Goal: Task Accomplishment & Management: Manage account settings

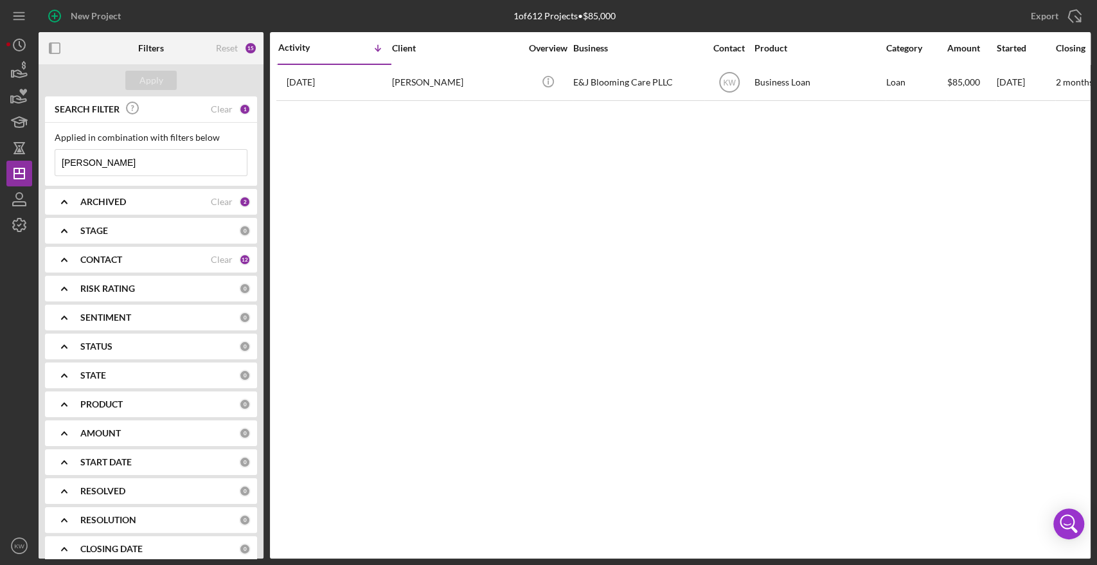
drag, startPoint x: 98, startPoint y: 154, endPoint x: 42, endPoint y: 168, distance: 57.7
click at [42, 168] on div "SEARCH FILTER Clear 1 Applied in combination with filters below [PERSON_NAME] I…" at bounding box center [151, 327] width 225 height 462
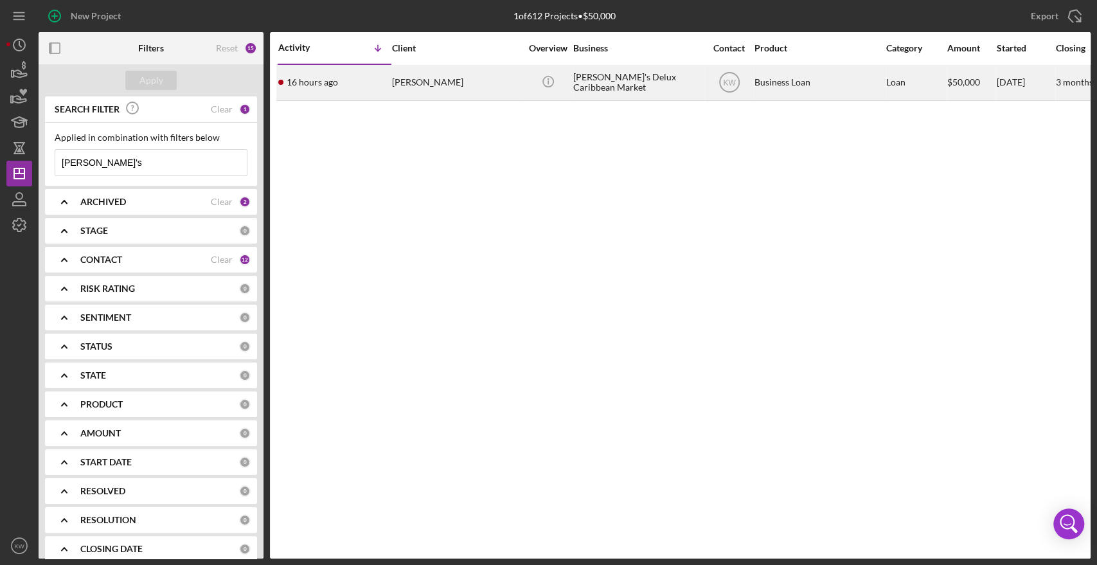
type input "[PERSON_NAME]'s"
click at [621, 81] on div "[PERSON_NAME]'s Delux Caribbean Market" at bounding box center [637, 83] width 129 height 34
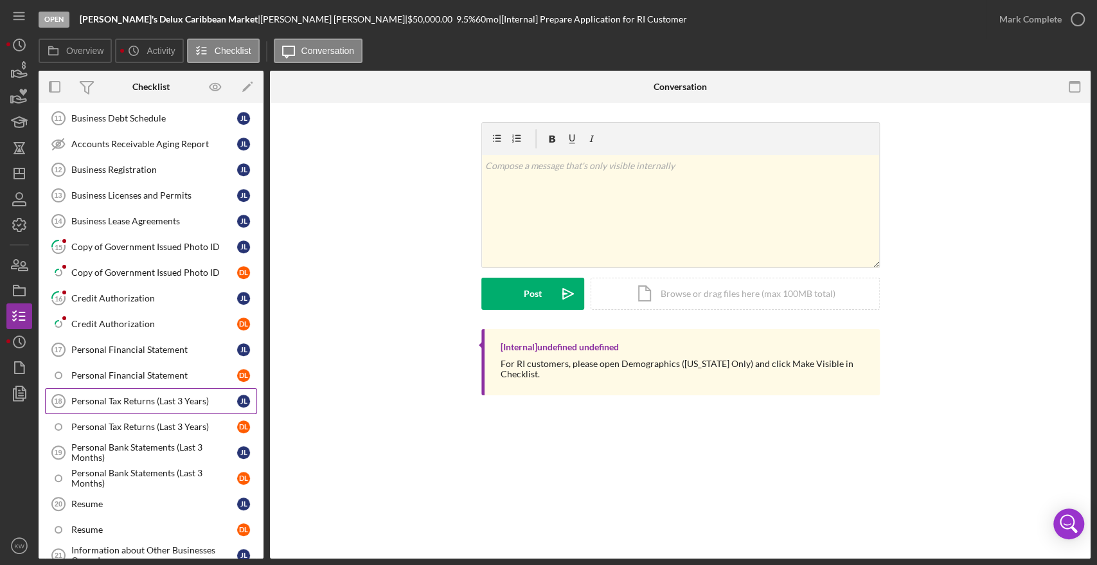
scroll to position [499, 0]
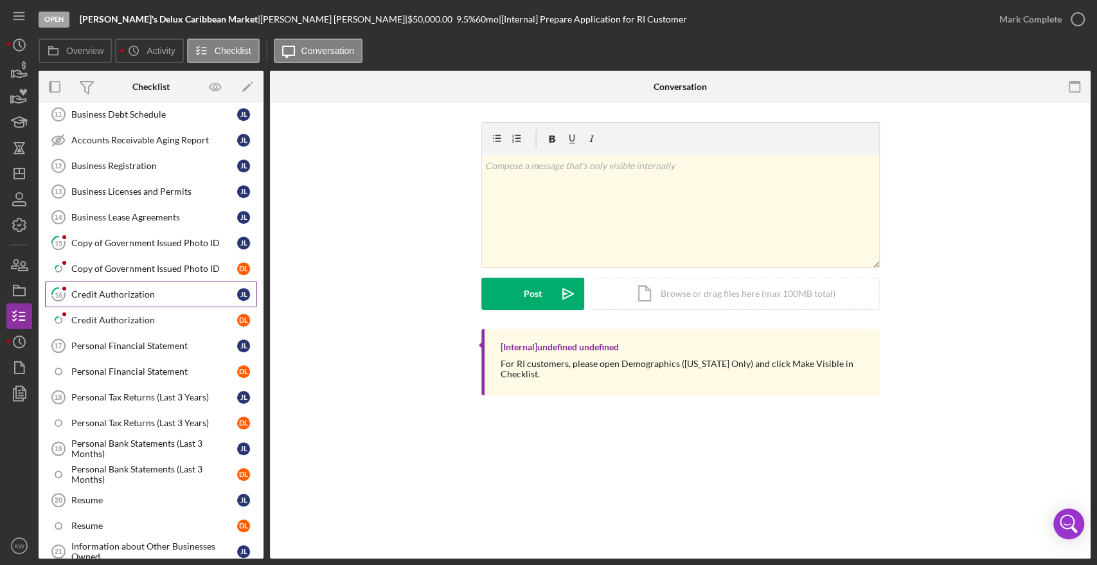
click at [146, 291] on div "Credit Authorization" at bounding box center [154, 294] width 166 height 10
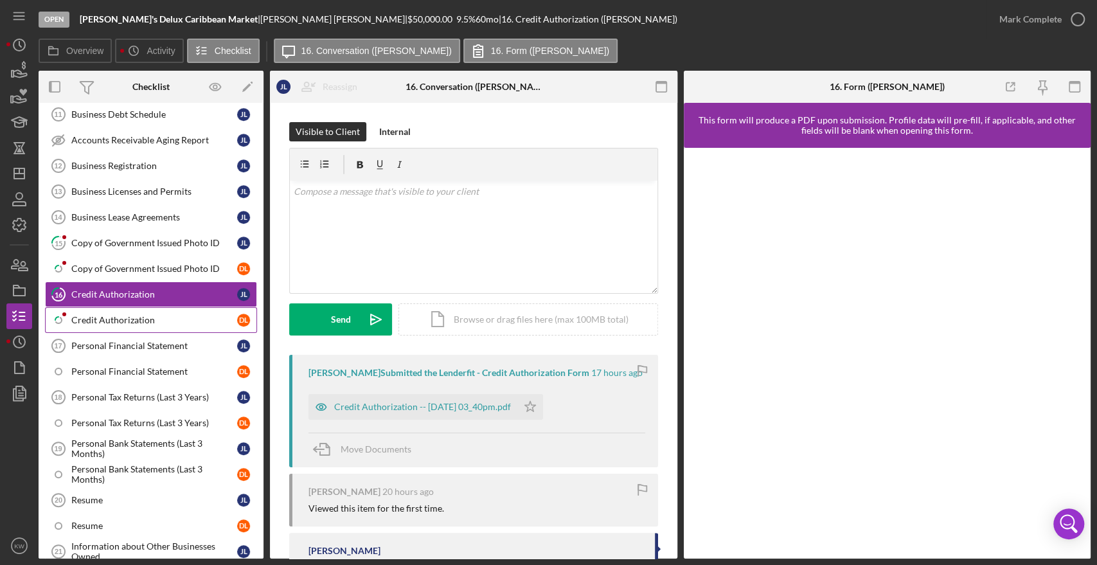
click at [102, 315] on div "Credit Authorization" at bounding box center [154, 320] width 166 height 10
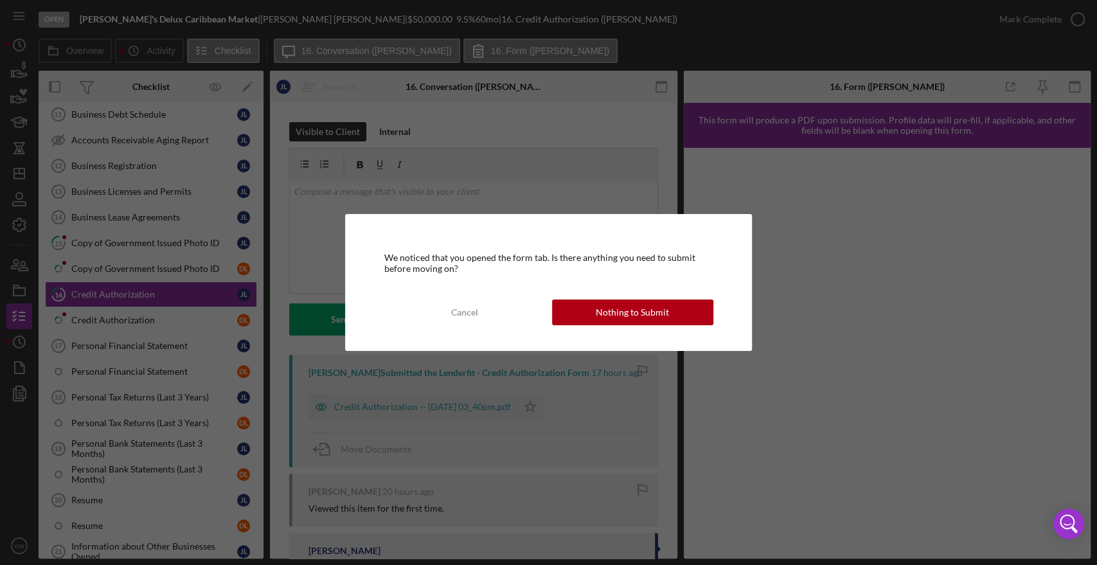
click at [636, 311] on div "Nothing to Submit" at bounding box center [632, 313] width 73 height 26
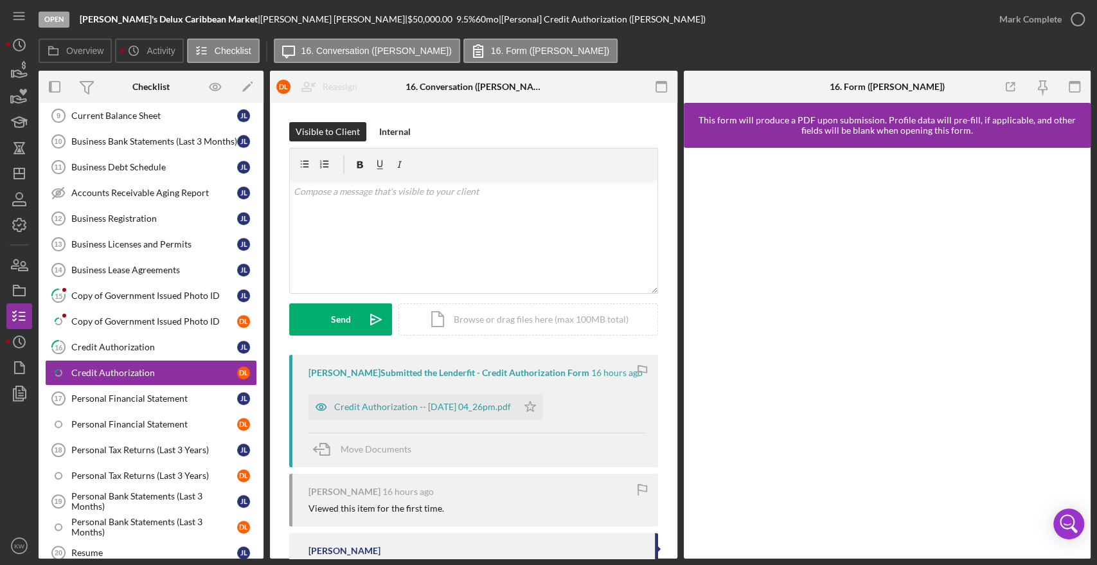
scroll to position [376, 0]
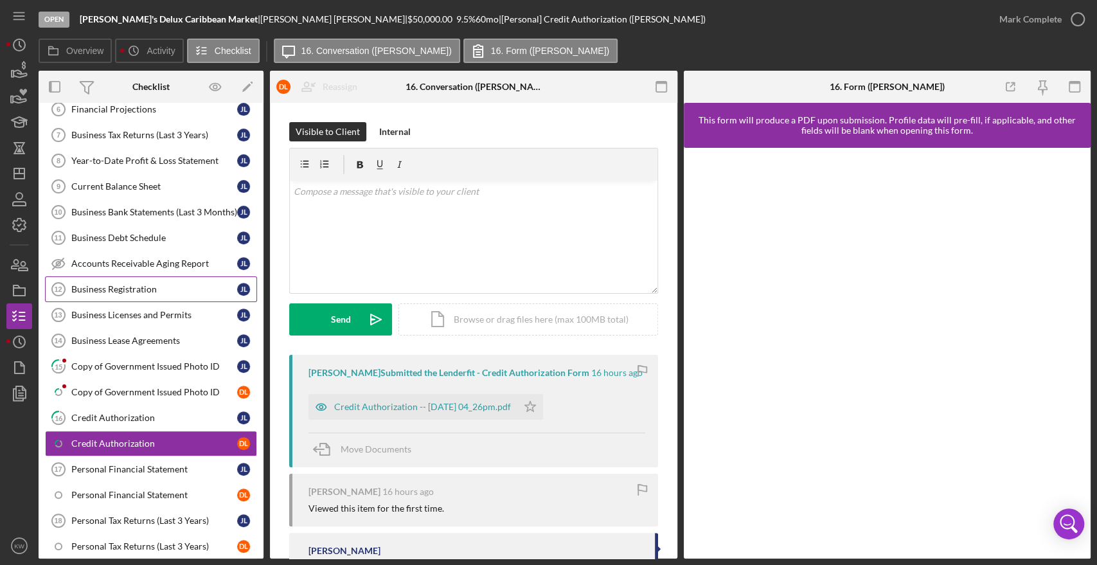
click at [136, 284] on div "Business Registration" at bounding box center [154, 289] width 166 height 10
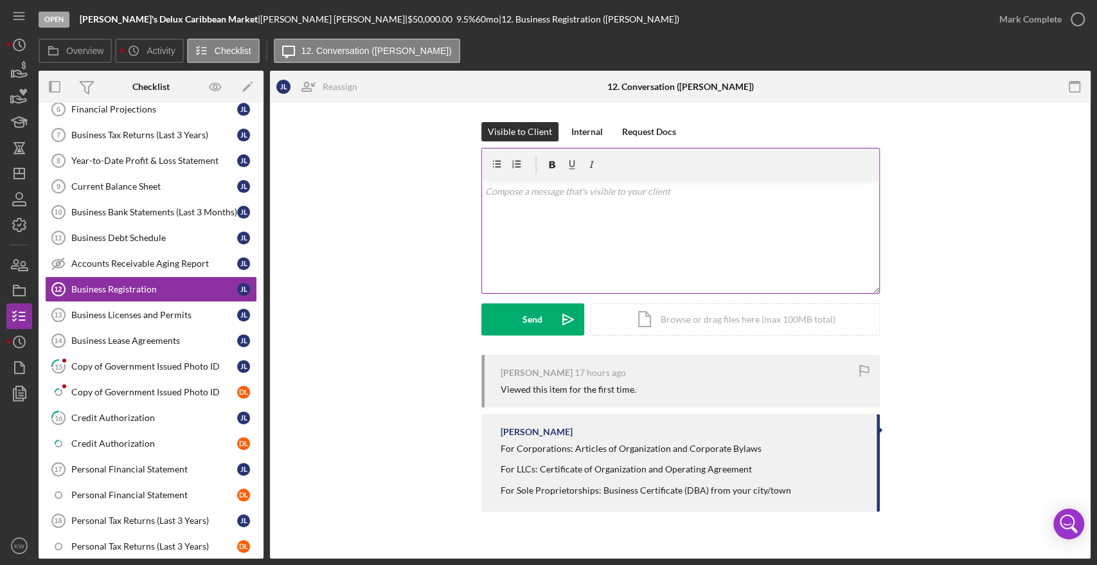
click at [575, 240] on div "v Color teal Color pink Remove color Add row above Add row below Add column bef…" at bounding box center [680, 237] width 397 height 112
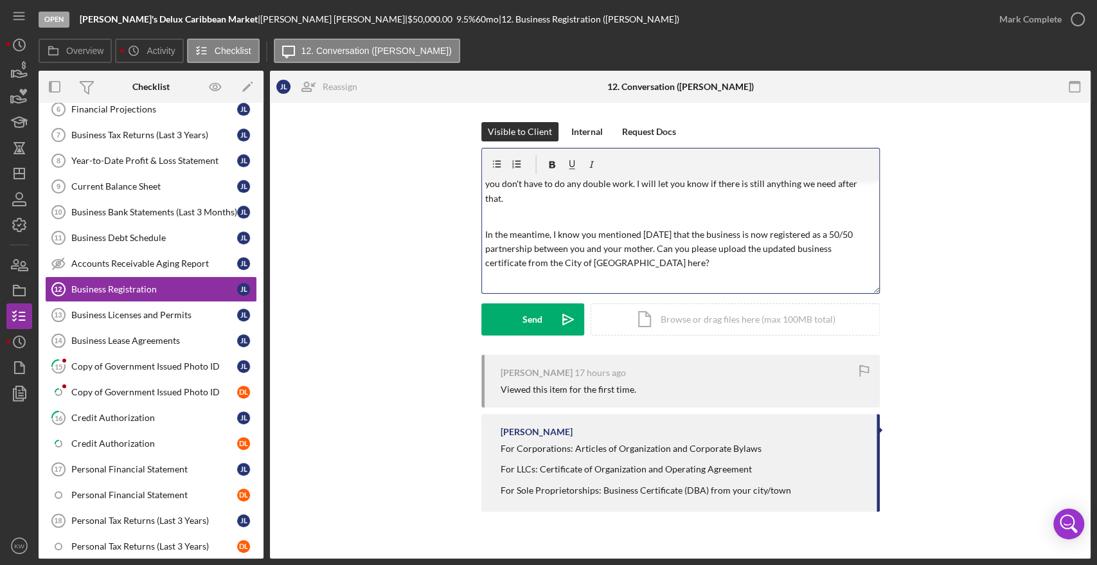
scroll to position [126, 0]
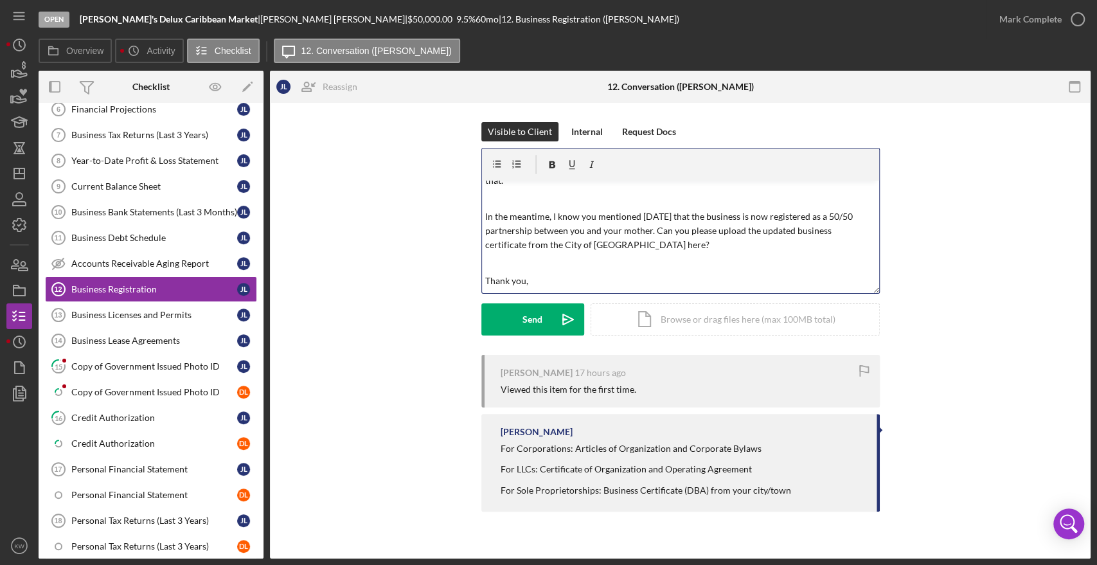
click at [606, 256] on p at bounding box center [680, 263] width 390 height 14
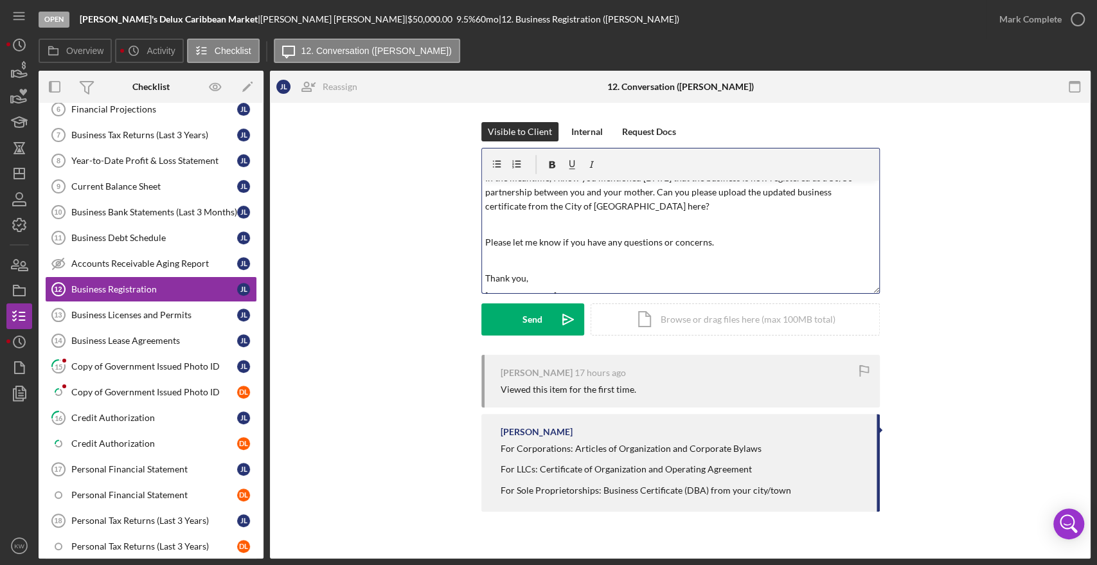
scroll to position [93, 0]
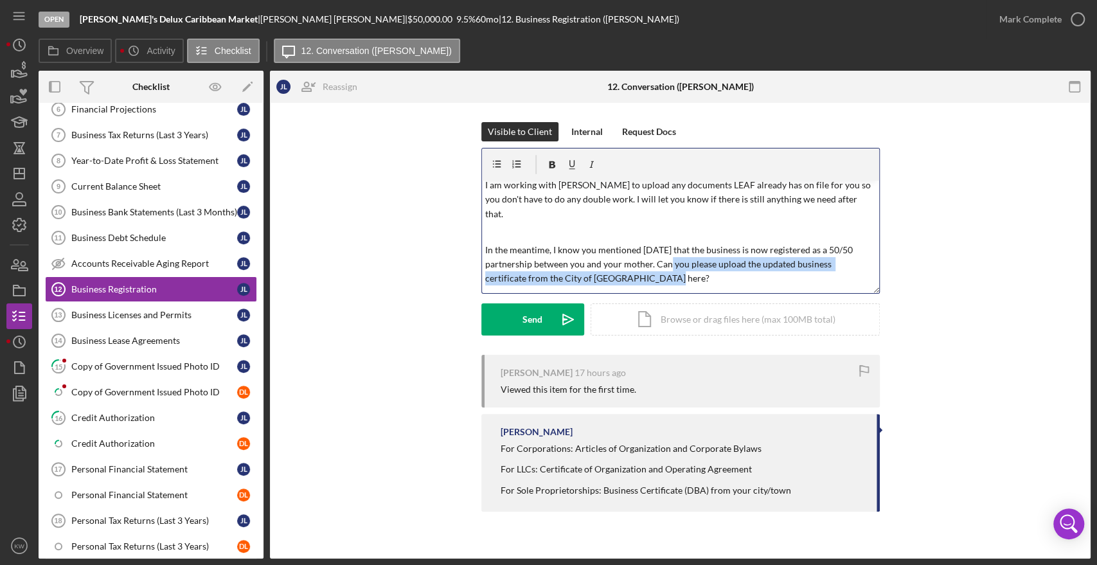
drag, startPoint x: 656, startPoint y: 247, endPoint x: 665, endPoint y: 265, distance: 20.4
click at [665, 265] on p "In the meantime, I know you mentioned [DATE] that the business is now registere…" at bounding box center [680, 264] width 390 height 43
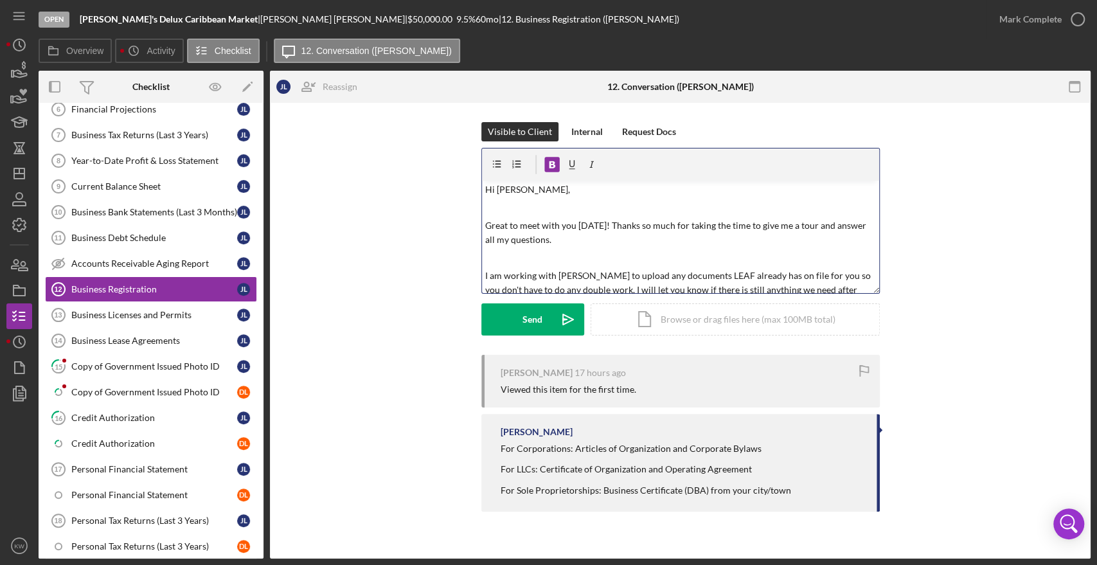
scroll to position [0, 0]
click at [531, 325] on div "Send" at bounding box center [533, 319] width 20 height 32
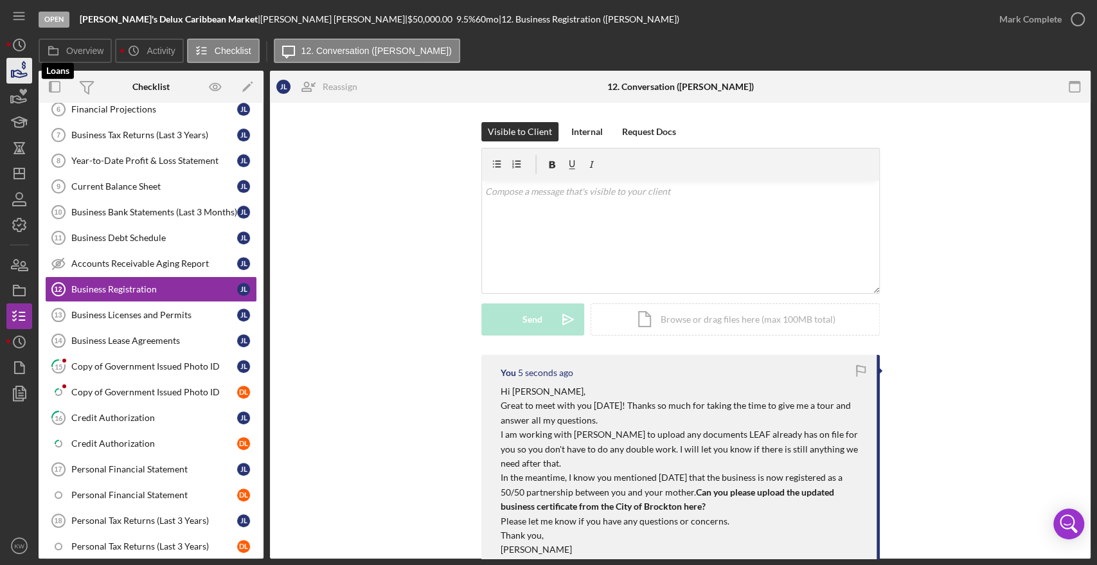
click at [22, 62] on icon "button" at bounding box center [24, 65] width 4 height 8
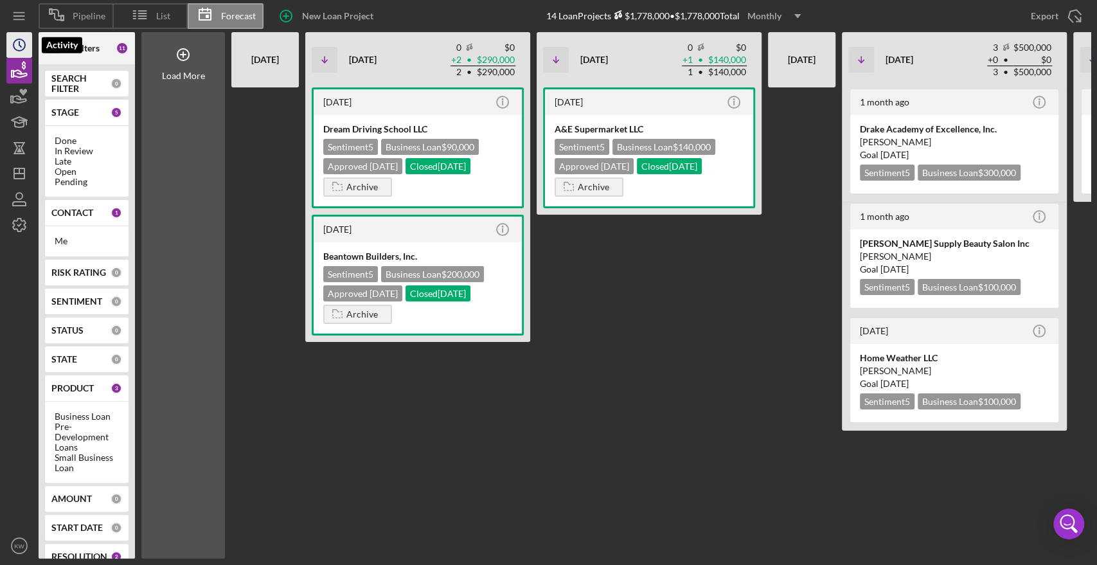
click at [10, 49] on icon "Icon/History" at bounding box center [19, 45] width 32 height 32
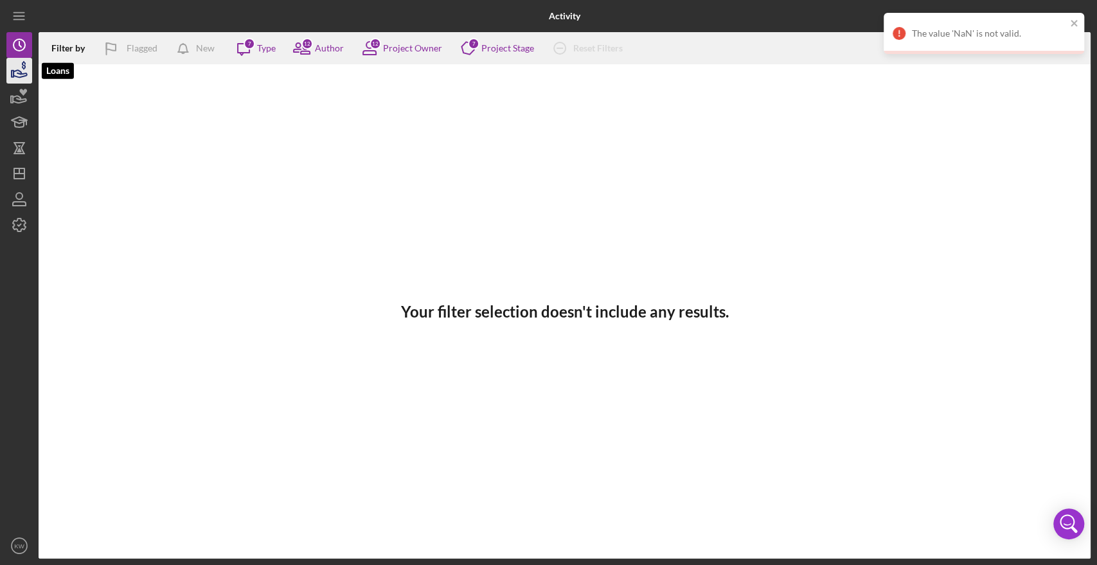
click at [17, 71] on icon "button" at bounding box center [19, 71] width 32 height 32
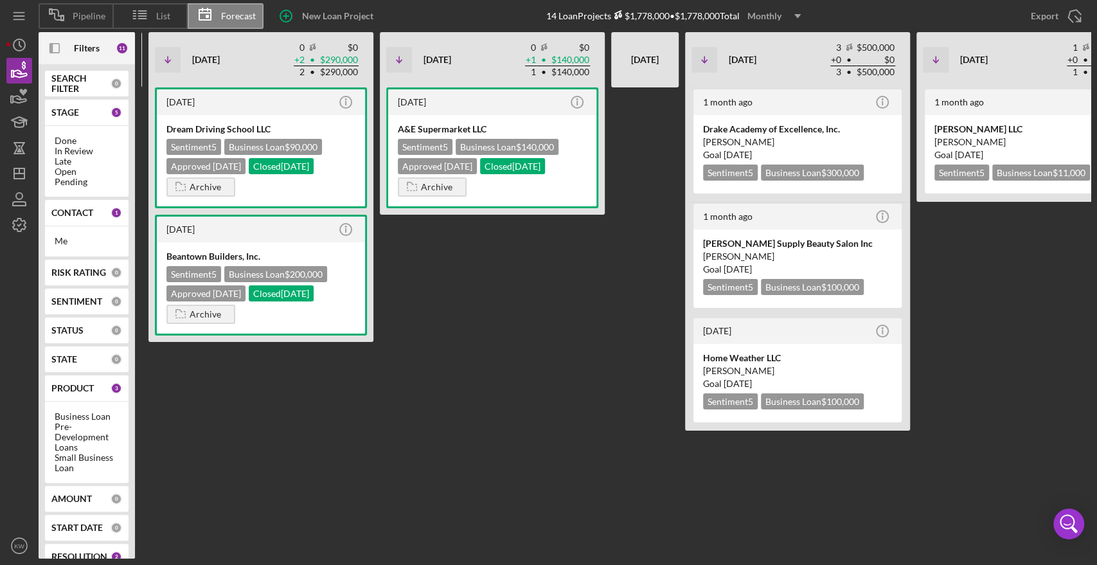
scroll to position [0, 214]
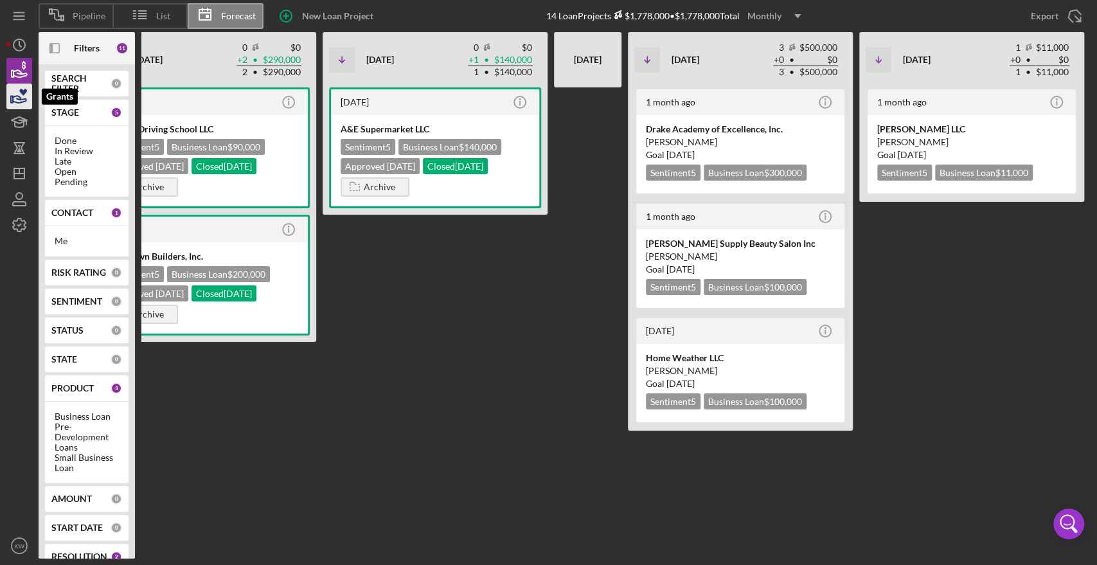
click at [17, 91] on icon "button" at bounding box center [19, 96] width 32 height 32
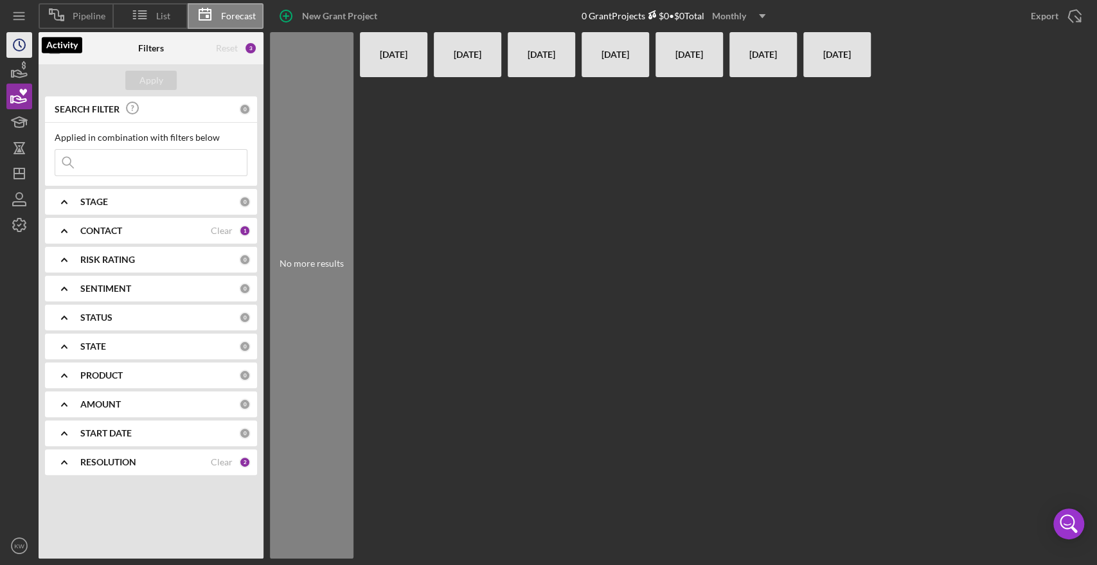
click at [15, 57] on icon "Icon/History" at bounding box center [19, 45] width 32 height 32
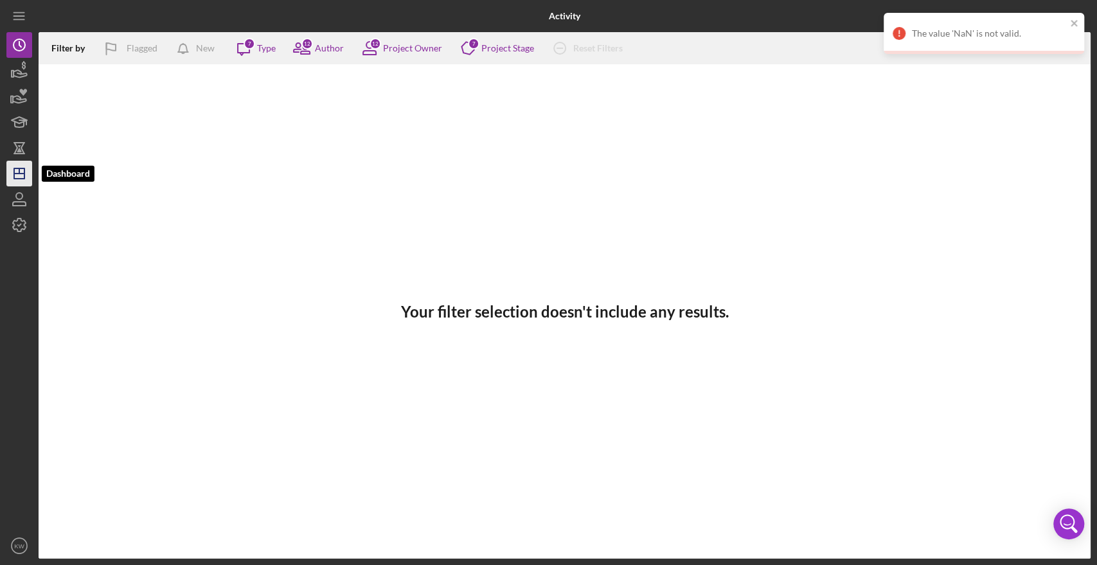
click at [17, 174] on icon "Icon/Dashboard" at bounding box center [19, 173] width 32 height 32
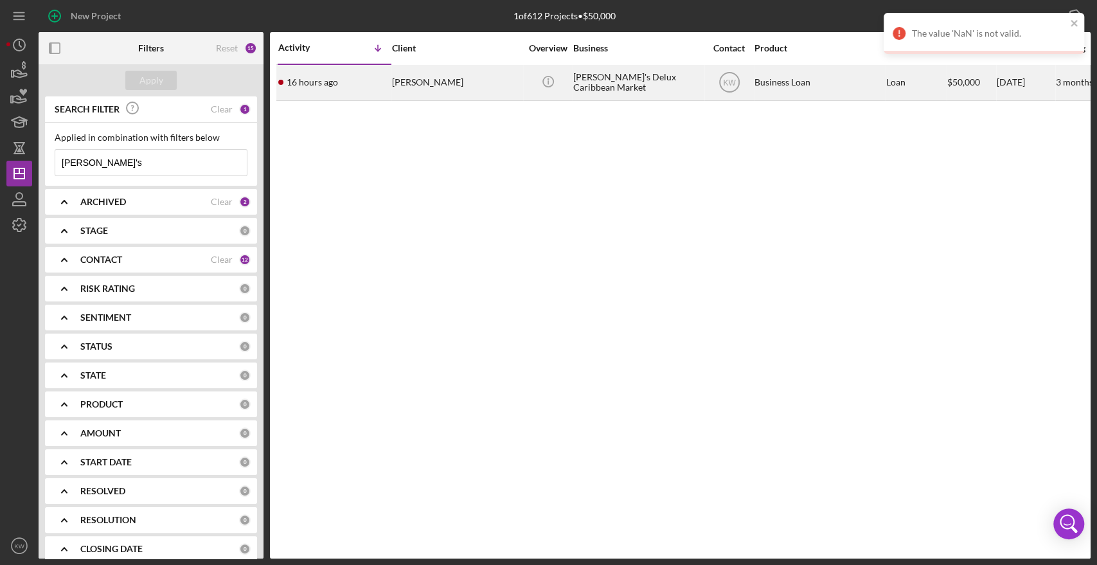
click at [608, 79] on div "[PERSON_NAME]'s Delux Caribbean Market" at bounding box center [637, 83] width 129 height 34
